Goal: Information Seeking & Learning: Learn about a topic

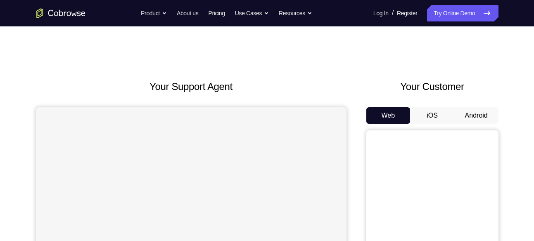
click at [473, 112] on button "Android" at bounding box center [477, 115] width 44 height 17
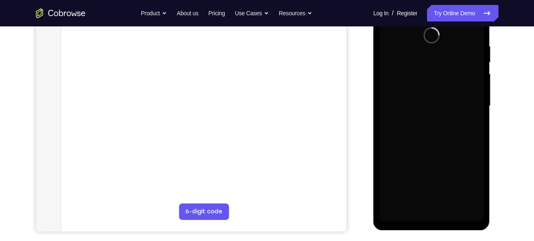
scroll to position [154, 0]
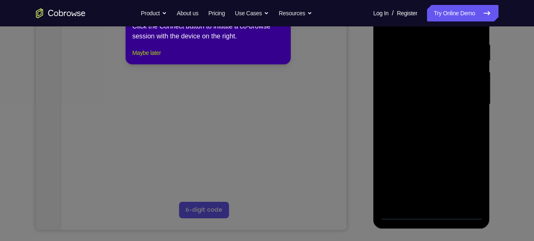
click at [155, 58] on button "Maybe later" at bounding box center [146, 53] width 29 height 10
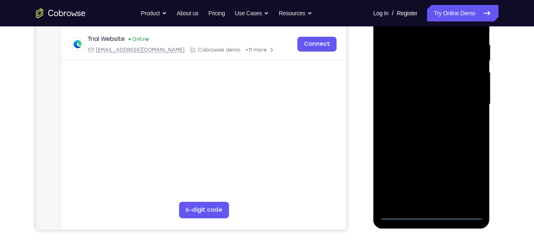
click at [436, 213] on div at bounding box center [432, 104] width 104 height 231
click at [471, 178] on div at bounding box center [432, 104] width 104 height 231
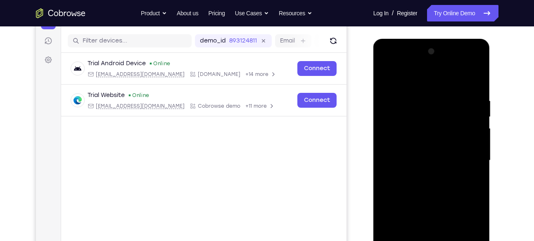
scroll to position [98, 0]
click at [468, 237] on div at bounding box center [432, 160] width 104 height 231
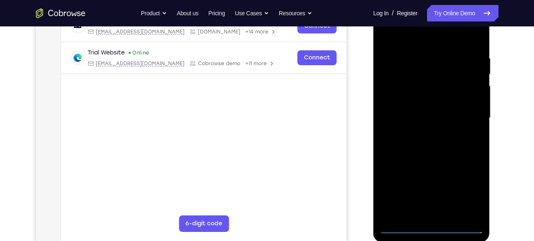
scroll to position [141, 0]
click at [403, 38] on div at bounding box center [432, 117] width 104 height 231
click at [471, 117] on div at bounding box center [432, 117] width 104 height 231
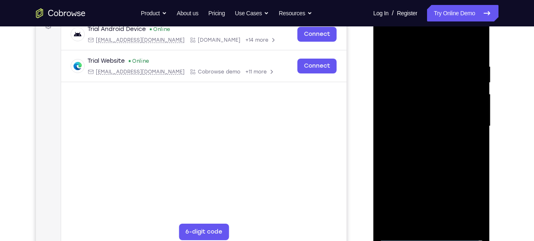
scroll to position [135, 0]
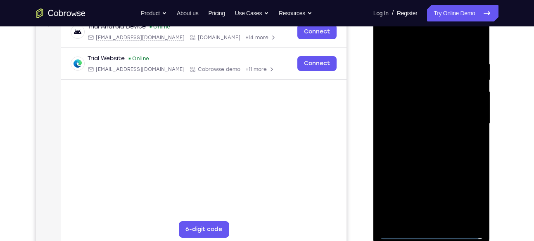
click at [423, 138] on div at bounding box center [432, 123] width 104 height 231
click at [430, 167] on div at bounding box center [432, 123] width 104 height 231
click at [428, 88] on div at bounding box center [432, 123] width 104 height 231
click at [425, 100] on div at bounding box center [432, 123] width 104 height 231
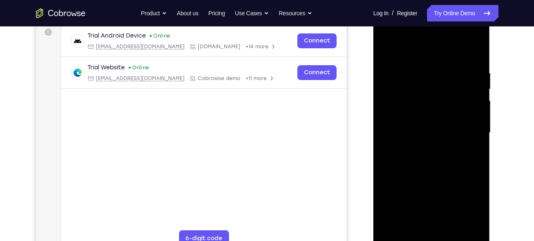
scroll to position [125, 0]
click at [423, 178] on div at bounding box center [432, 133] width 104 height 231
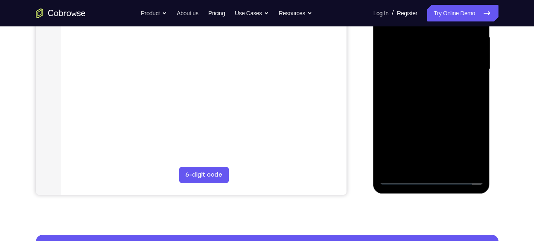
scroll to position [207, 0]
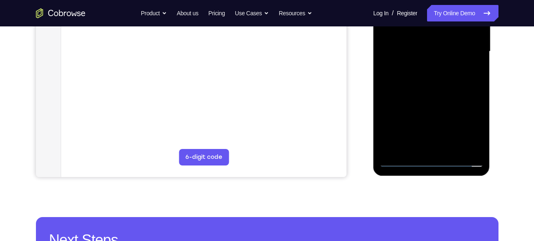
click at [439, 150] on div at bounding box center [432, 51] width 104 height 231
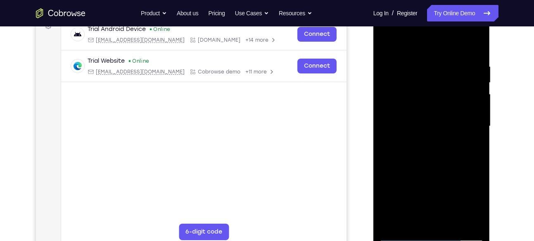
scroll to position [133, 0]
click at [446, 160] on div at bounding box center [432, 125] width 104 height 231
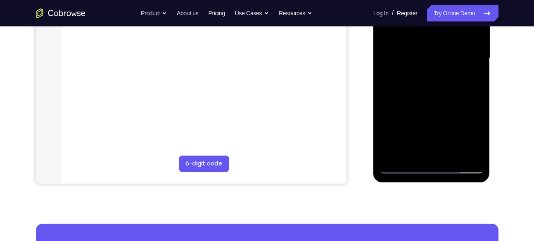
scroll to position [202, 0]
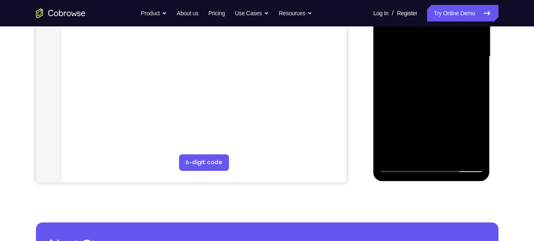
click at [451, 153] on div at bounding box center [432, 56] width 104 height 231
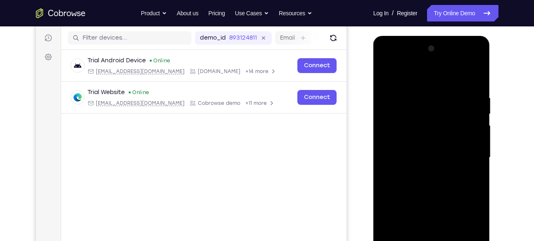
scroll to position [100, 0]
click at [430, 201] on div at bounding box center [432, 158] width 104 height 231
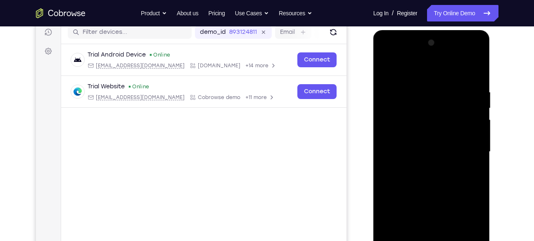
click at [417, 136] on div at bounding box center [432, 151] width 104 height 231
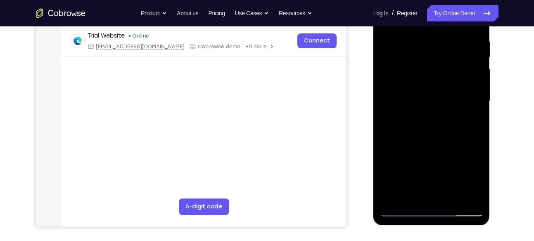
scroll to position [158, 0]
click at [428, 147] on div at bounding box center [432, 100] width 104 height 231
click at [438, 151] on div at bounding box center [432, 100] width 104 height 231
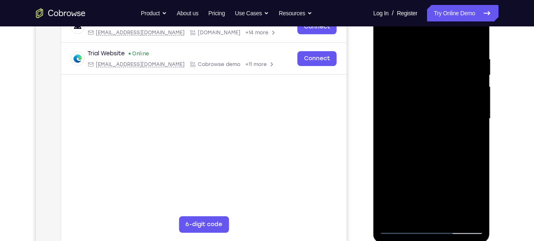
scroll to position [139, 0]
click at [413, 86] on div at bounding box center [432, 119] width 104 height 231
click at [425, 157] on div at bounding box center [432, 119] width 104 height 231
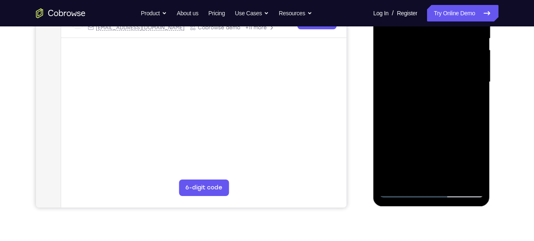
scroll to position [178, 0]
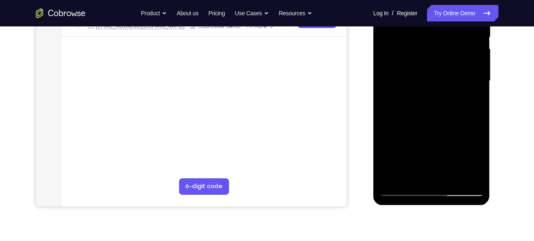
click at [406, 188] on div at bounding box center [432, 80] width 104 height 231
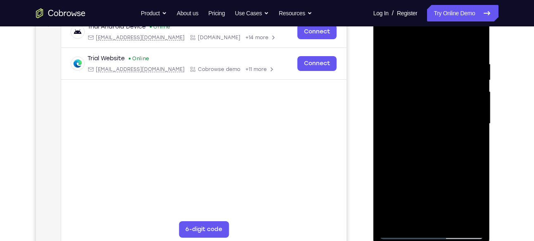
scroll to position [134, 0]
click at [420, 119] on div at bounding box center [432, 124] width 104 height 231
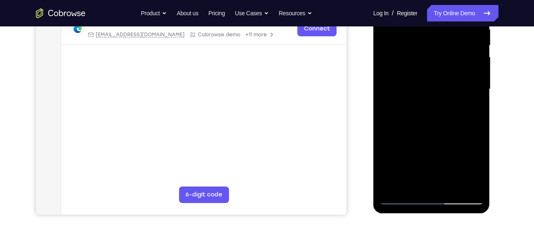
scroll to position [184, 0]
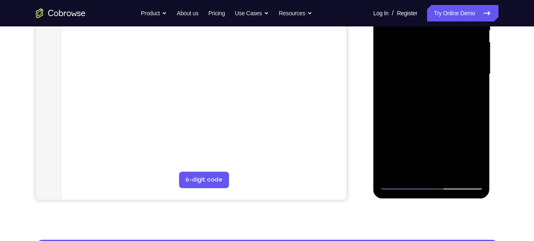
click at [431, 137] on div at bounding box center [432, 74] width 104 height 231
click at [439, 138] on div at bounding box center [432, 74] width 104 height 231
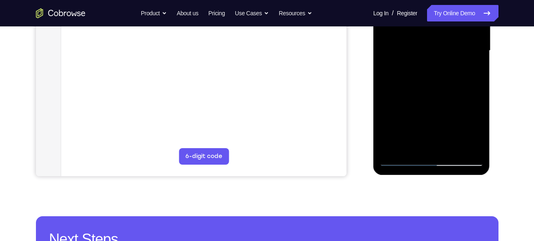
scroll to position [208, 0]
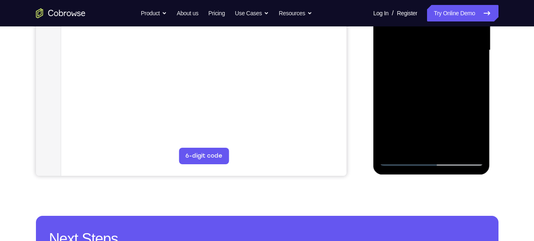
click at [409, 147] on div at bounding box center [432, 50] width 104 height 231
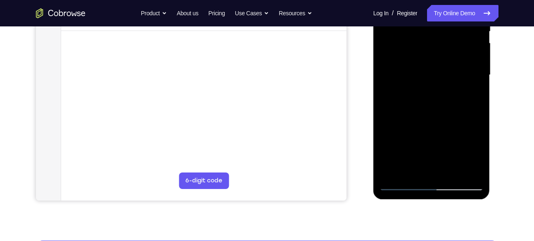
scroll to position [183, 0]
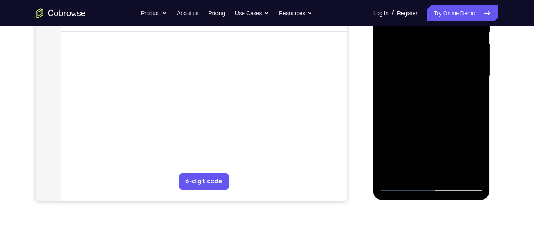
click at [455, 122] on div at bounding box center [432, 75] width 104 height 231
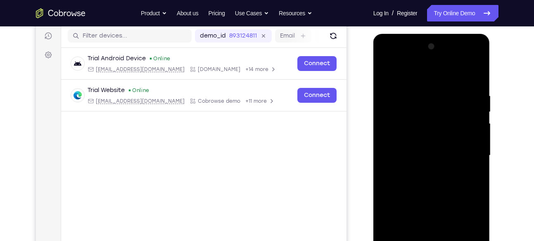
scroll to position [101, 0]
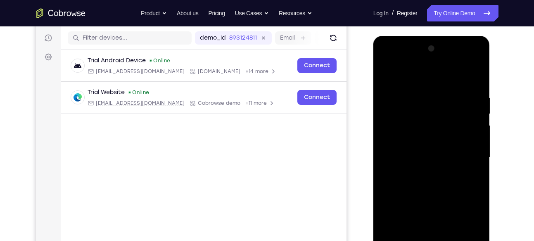
click at [463, 110] on div at bounding box center [432, 157] width 104 height 231
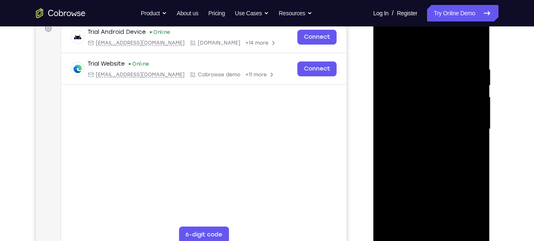
scroll to position [132, 0]
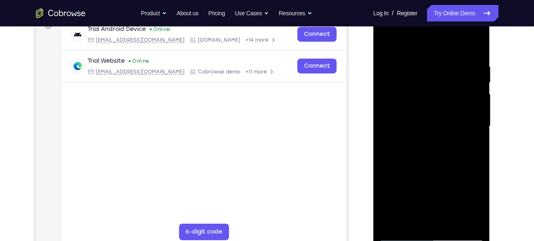
click at [469, 155] on div at bounding box center [432, 126] width 104 height 231
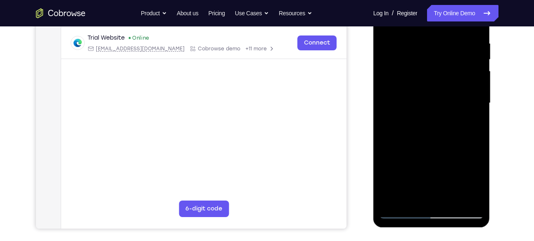
scroll to position [195, 0]
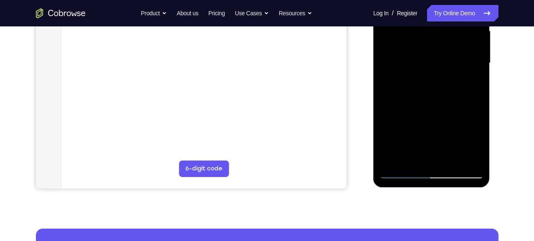
click at [410, 156] on div at bounding box center [432, 63] width 104 height 231
click at [388, 112] on div at bounding box center [432, 63] width 104 height 231
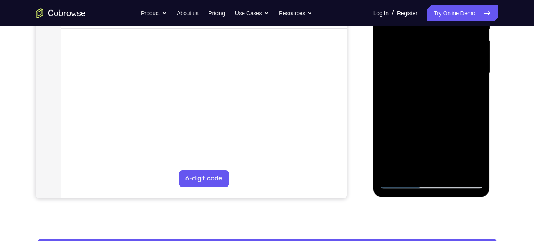
scroll to position [188, 0]
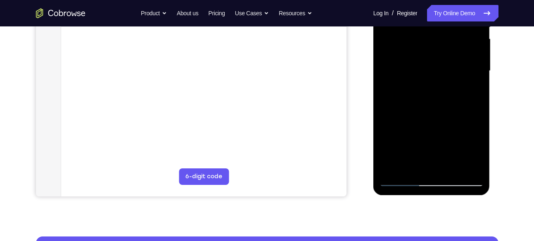
click at [389, 119] on div at bounding box center [432, 70] width 104 height 231
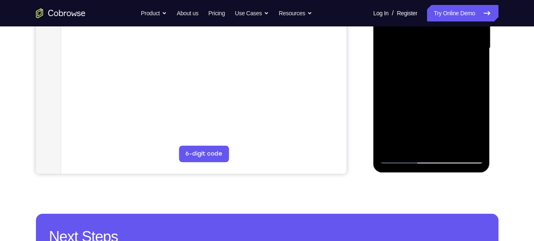
scroll to position [211, 0]
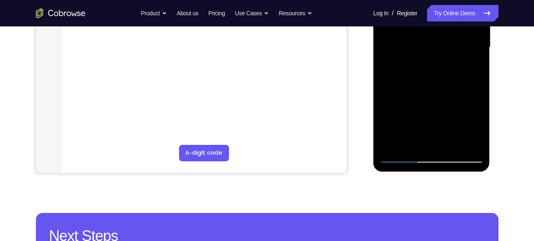
click at [400, 158] on div at bounding box center [432, 47] width 104 height 231
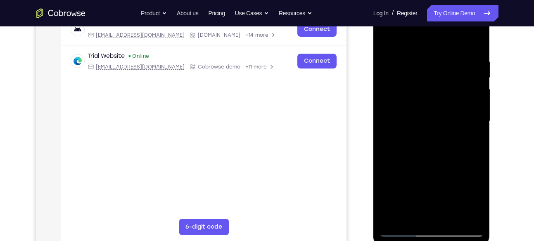
scroll to position [137, 0]
click at [417, 103] on div at bounding box center [432, 121] width 104 height 231
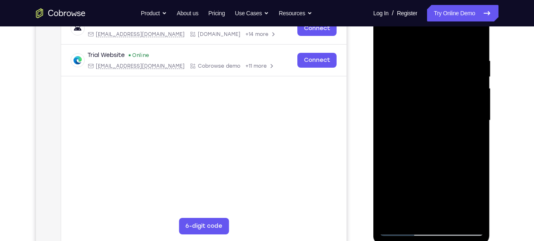
scroll to position [138, 0]
drag, startPoint x: 465, startPoint y: 101, endPoint x: 464, endPoint y: 180, distance: 79.3
click at [464, 180] on div at bounding box center [432, 120] width 104 height 231
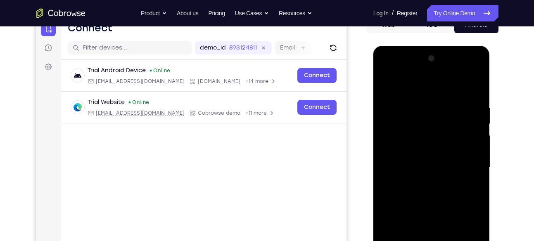
scroll to position [90, 0]
click at [385, 87] on div at bounding box center [432, 167] width 104 height 231
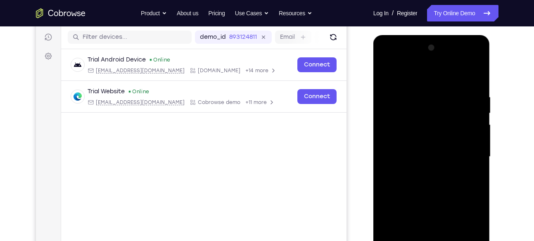
scroll to position [98, 0]
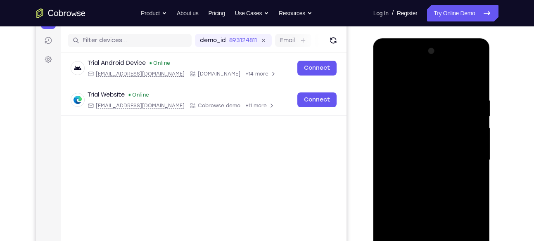
click at [388, 77] on div at bounding box center [432, 160] width 104 height 231
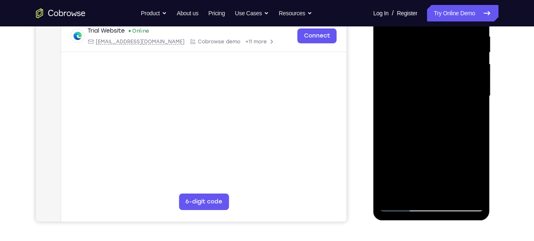
scroll to position [163, 0]
drag, startPoint x: 434, startPoint y: 152, endPoint x: 462, endPoint y: 48, distance: 107.6
click at [462, 48] on div at bounding box center [432, 95] width 104 height 231
drag, startPoint x: 436, startPoint y: 149, endPoint x: 437, endPoint y: 48, distance: 101.7
click at [437, 48] on div at bounding box center [432, 95] width 104 height 231
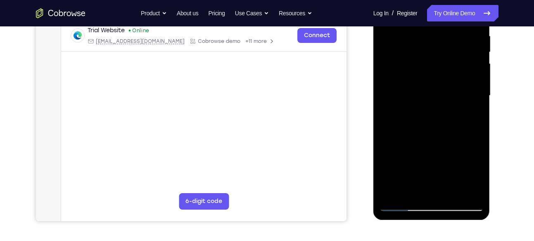
drag, startPoint x: 439, startPoint y: 98, endPoint x: 409, endPoint y: 238, distance: 143.3
click at [409, 222] on html "Online web based iOS Simulators and Android Emulators. Run iPhone, iPad, Mobile…" at bounding box center [433, 98] width 118 height 248
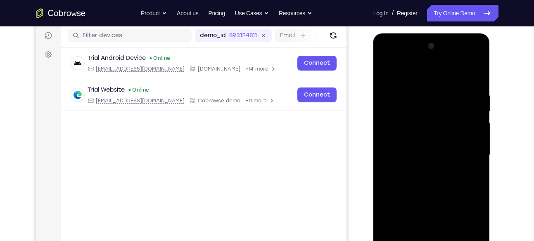
scroll to position [103, 0]
drag, startPoint x: 434, startPoint y: 115, endPoint x: 426, endPoint y: 179, distance: 64.5
click at [426, 179] on div at bounding box center [432, 155] width 104 height 231
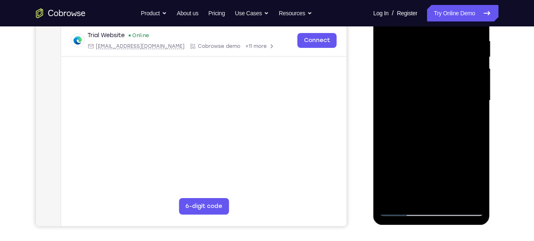
scroll to position [165, 0]
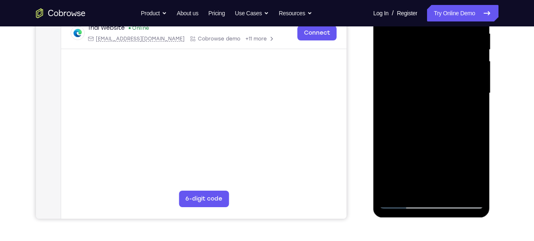
click at [469, 189] on div at bounding box center [432, 93] width 104 height 231
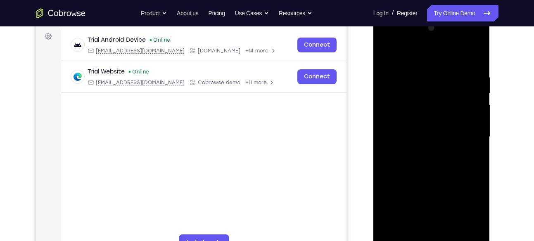
scroll to position [122, 0]
click at [419, 169] on div at bounding box center [432, 136] width 104 height 231
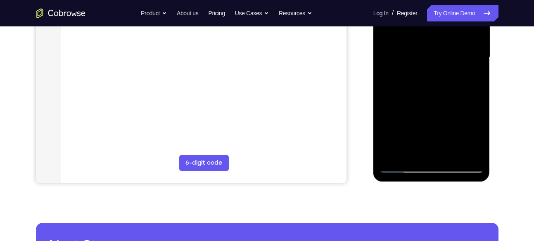
scroll to position [203, 0]
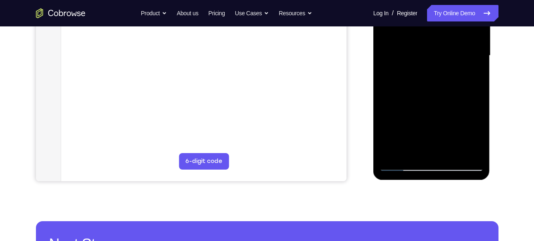
drag, startPoint x: 443, startPoint y: 118, endPoint x: 463, endPoint y: 48, distance: 73.3
click at [463, 48] on div at bounding box center [432, 55] width 104 height 231
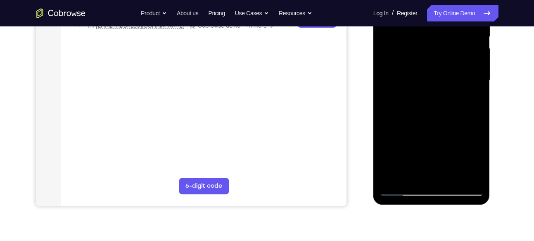
scroll to position [177, 0]
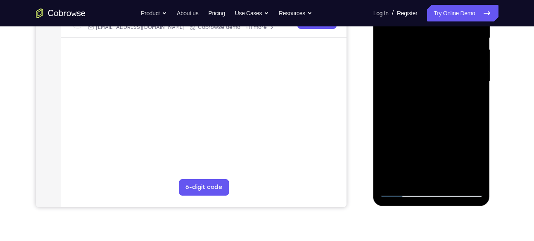
click at [477, 167] on div at bounding box center [432, 81] width 104 height 231
click at [394, 178] on div at bounding box center [432, 81] width 104 height 231
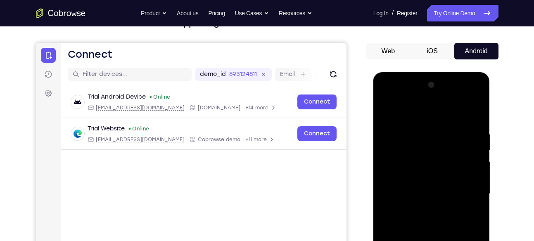
scroll to position [64, 0]
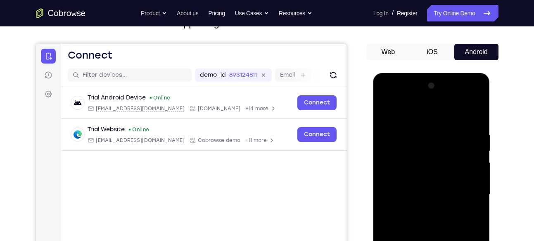
drag, startPoint x: 390, startPoint y: 83, endPoint x: 457, endPoint y: 48, distance: 75.6
click at [457, 73] on html "Online web based iOS Simulators and Android Emulators. Run iPhone, iPad, Mobile…" at bounding box center [433, 197] width 118 height 248
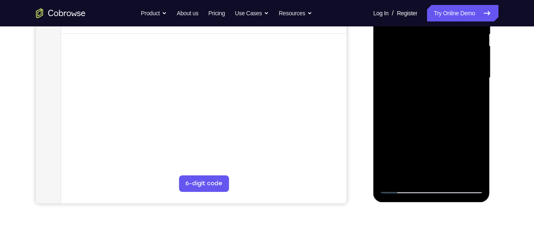
scroll to position [189, 0]
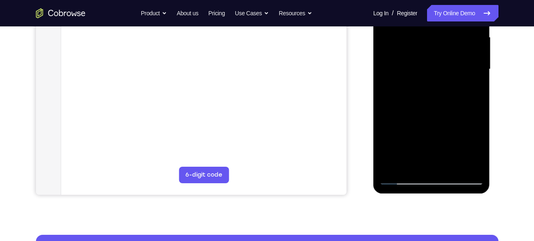
click at [469, 169] on div at bounding box center [432, 69] width 104 height 231
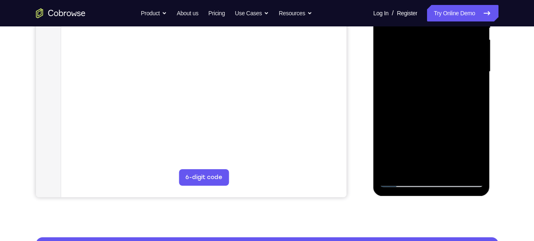
scroll to position [188, 0]
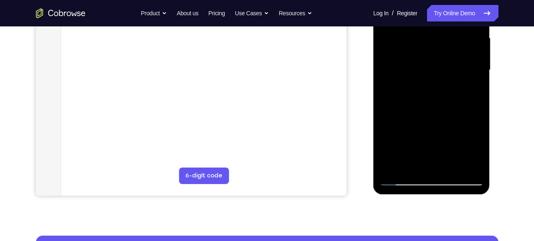
click at [392, 168] on div at bounding box center [432, 70] width 104 height 231
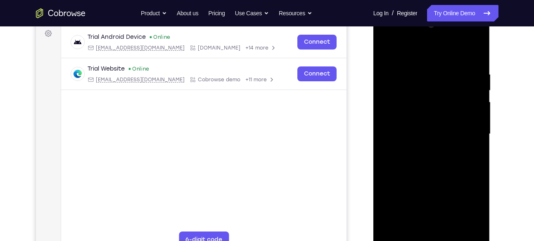
scroll to position [124, 0]
